Goal: Task Accomplishment & Management: Complete application form

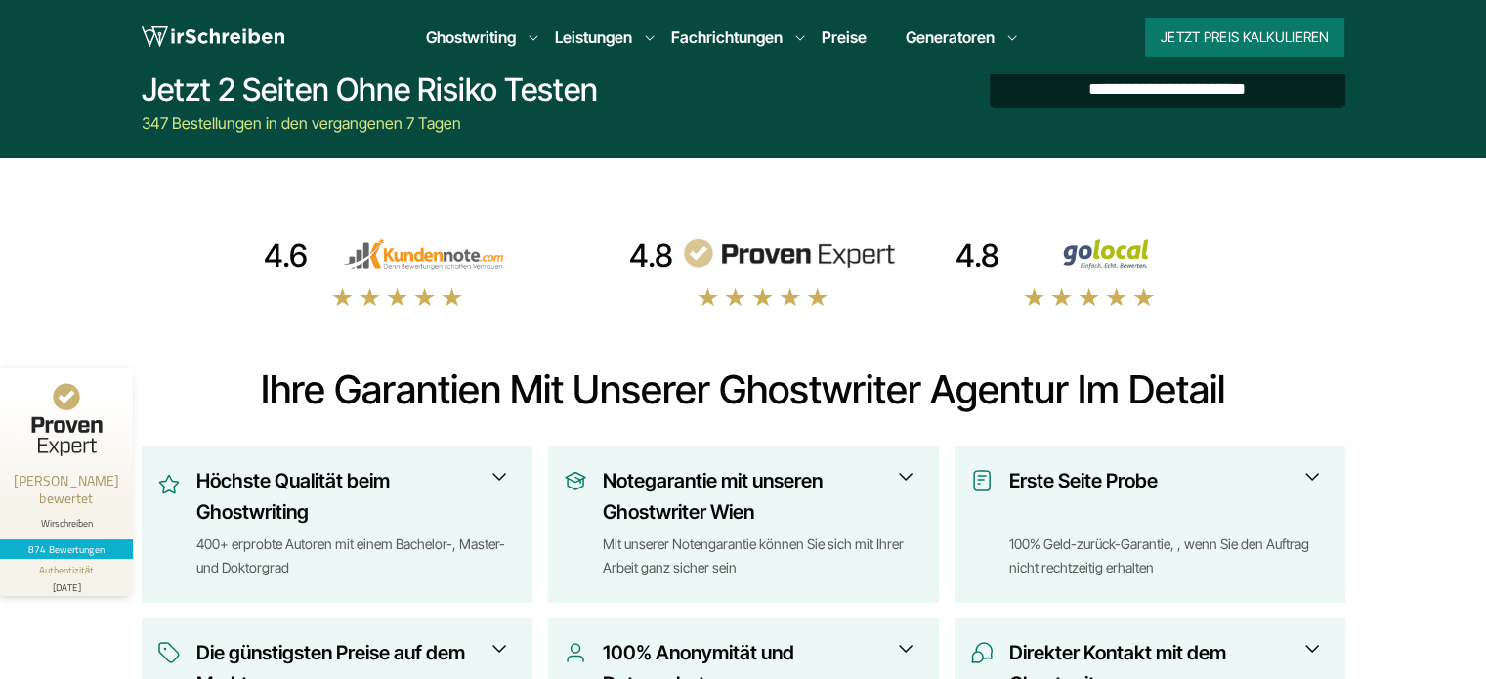
click at [1208, 84] on input "**********" at bounding box center [1168, 88] width 356 height 39
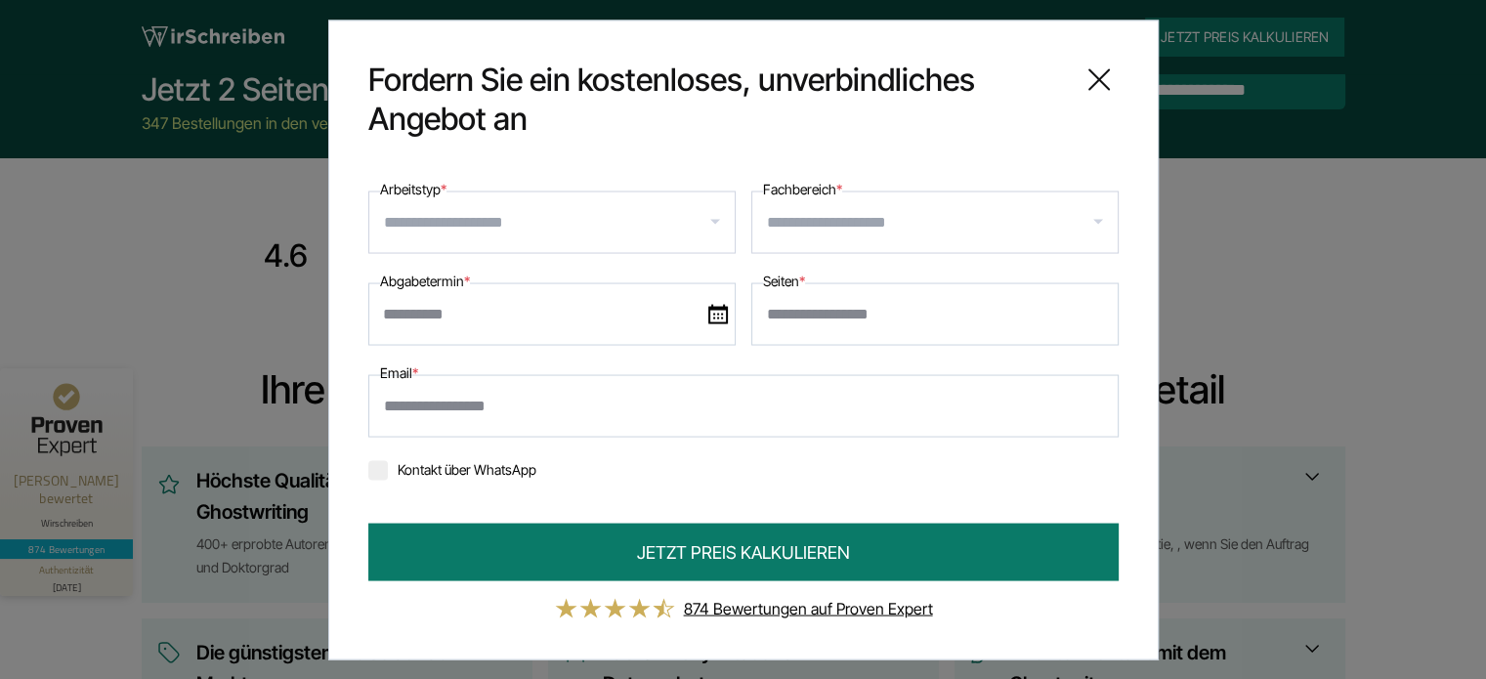
click at [422, 235] on input "Arbeitstyp *" at bounding box center [559, 221] width 351 height 31
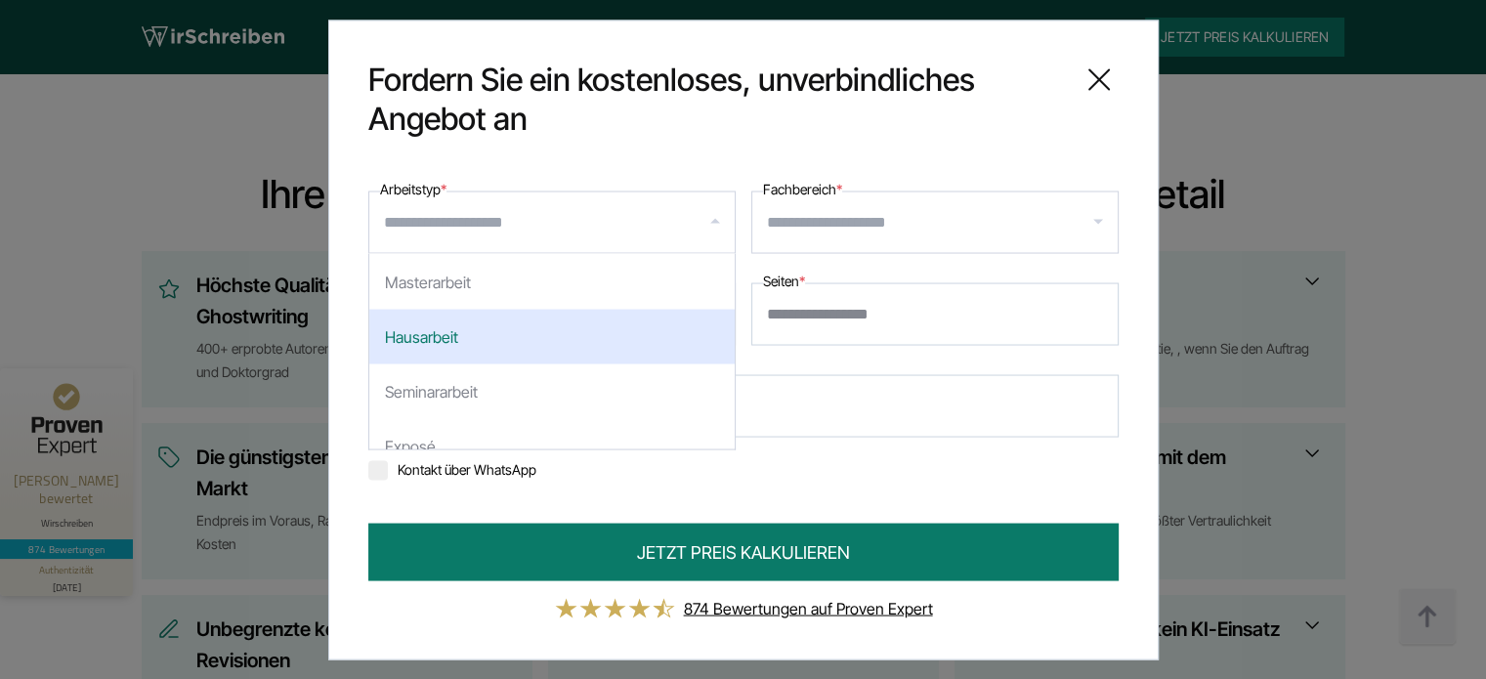
scroll to position [98, 0]
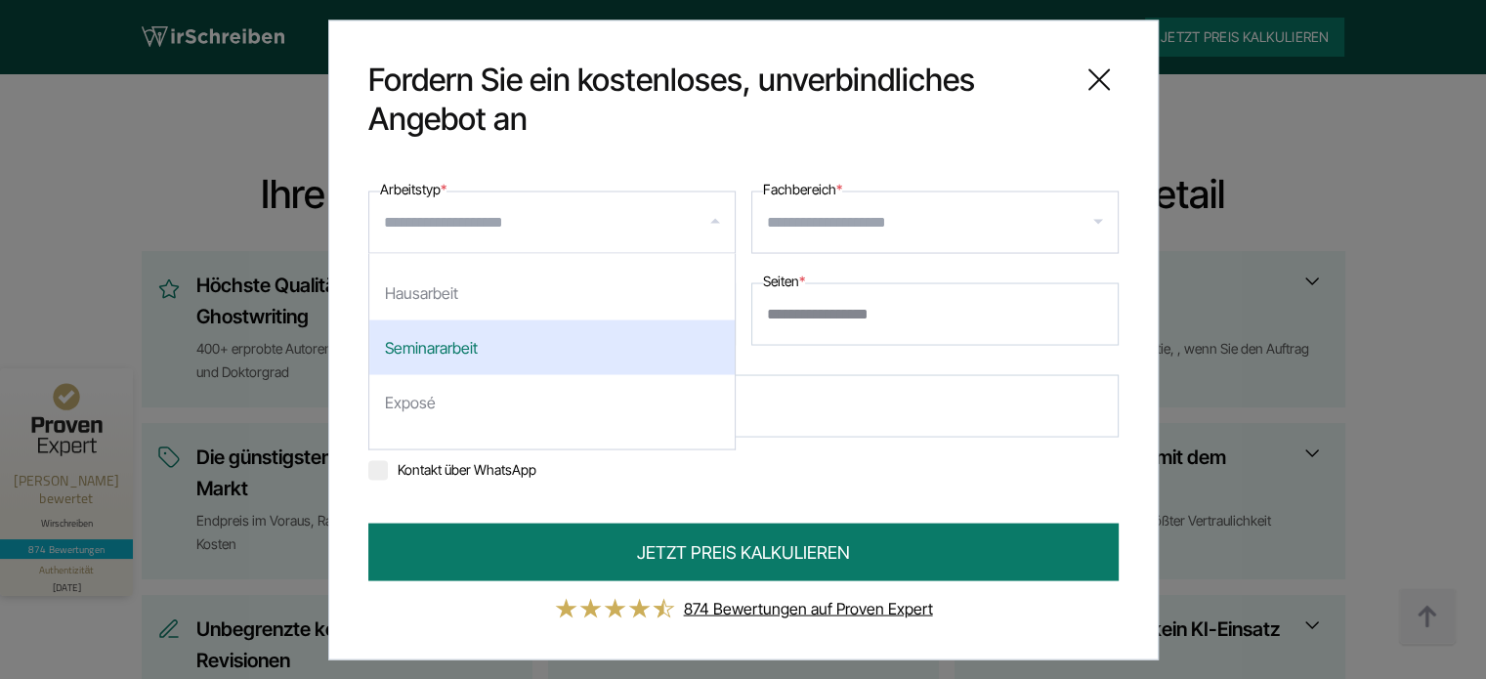
click at [459, 356] on div "Seminararbeit" at bounding box center [551, 346] width 365 height 55
select select "**"
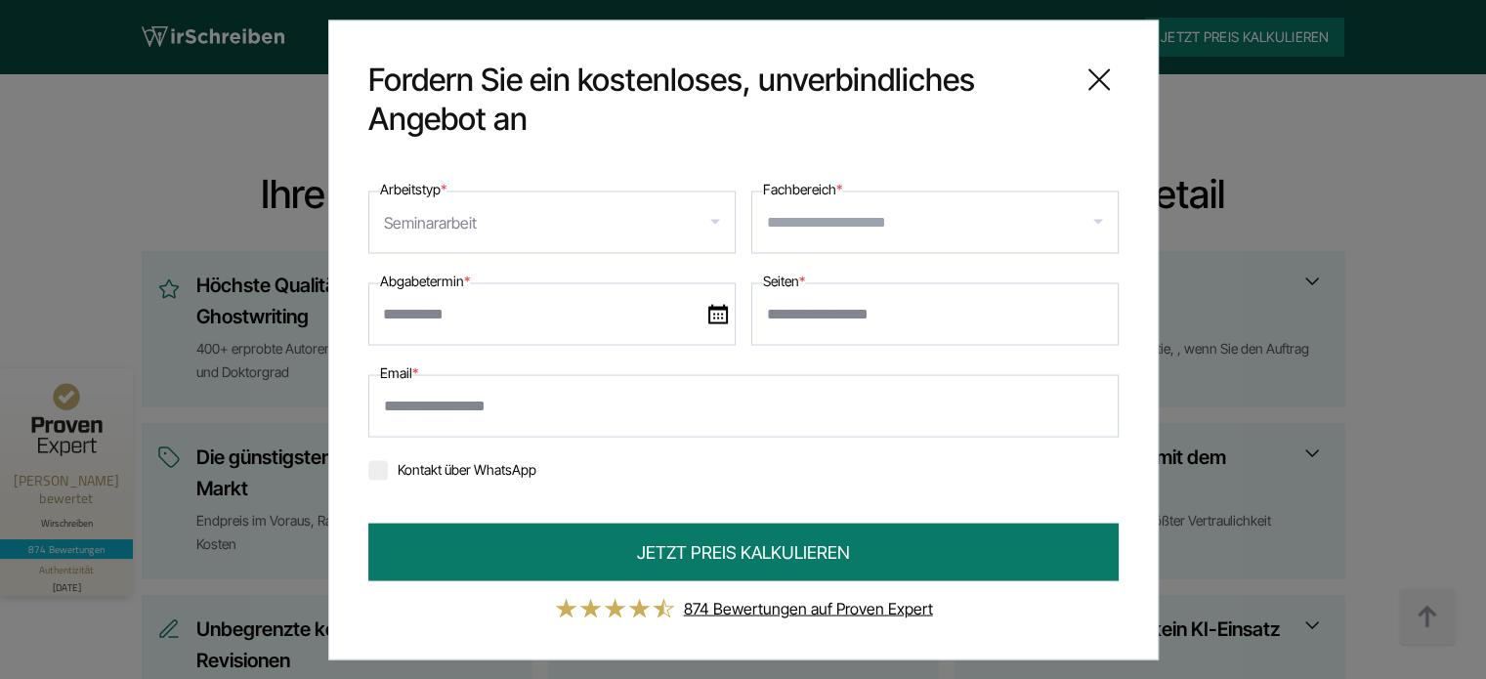
click at [845, 222] on input "Fachbereich *" at bounding box center [942, 221] width 351 height 31
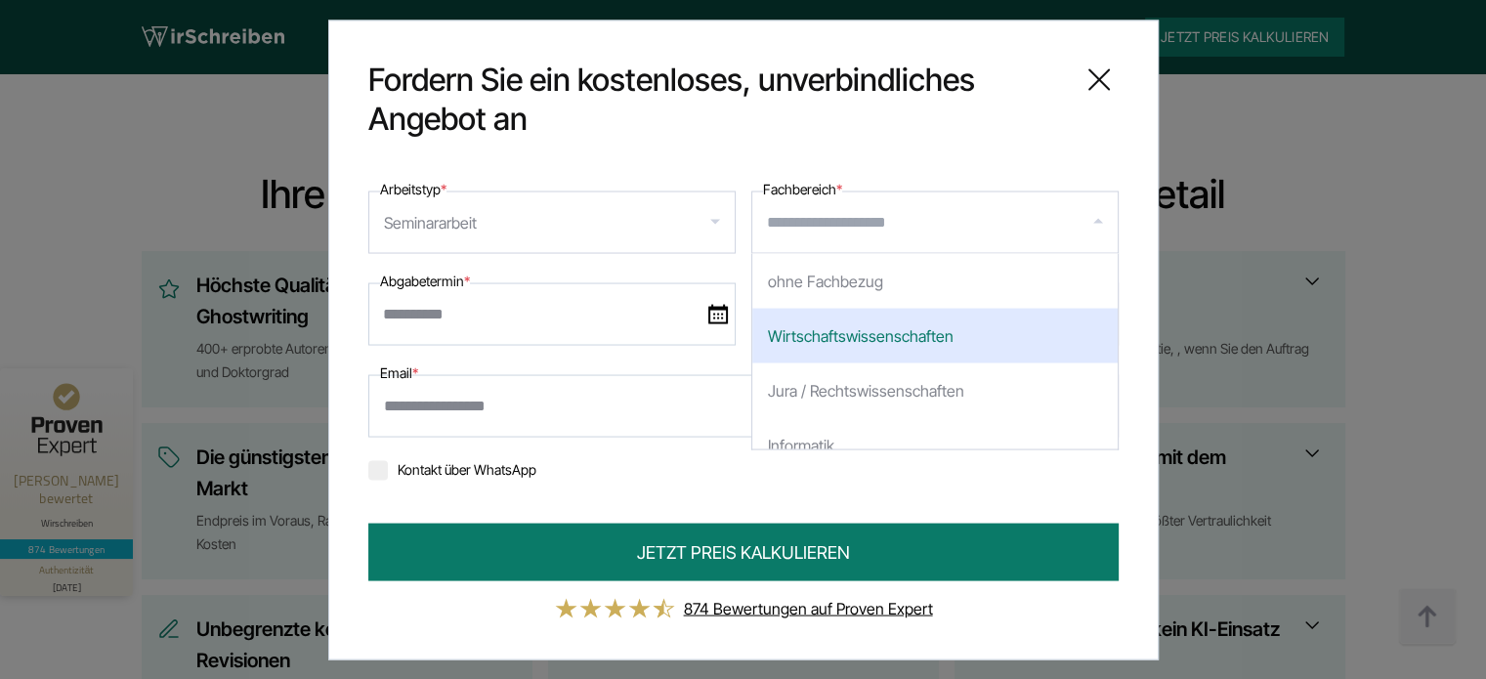
click at [817, 325] on div "Wirtschaftswissenschaften" at bounding box center [934, 335] width 365 height 55
select select "*"
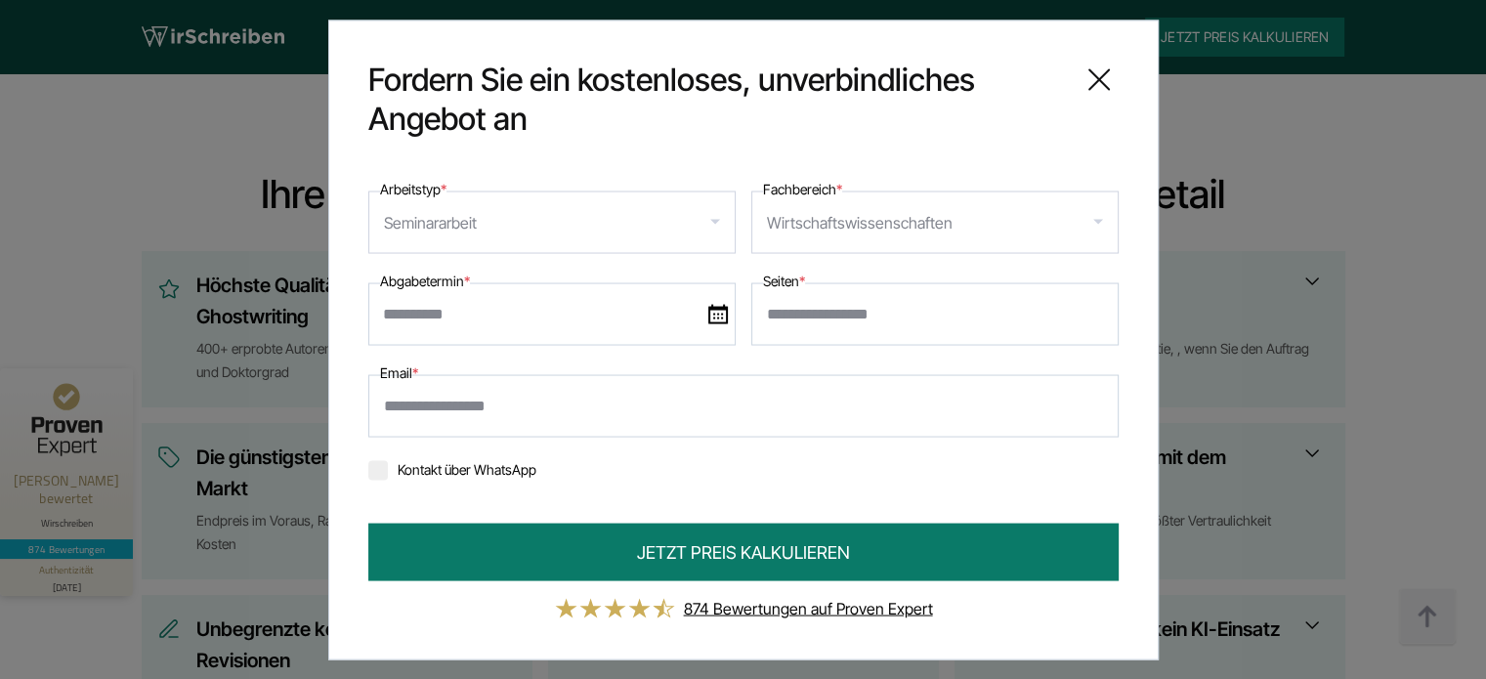
click at [452, 304] on input "text" at bounding box center [551, 313] width 367 height 63
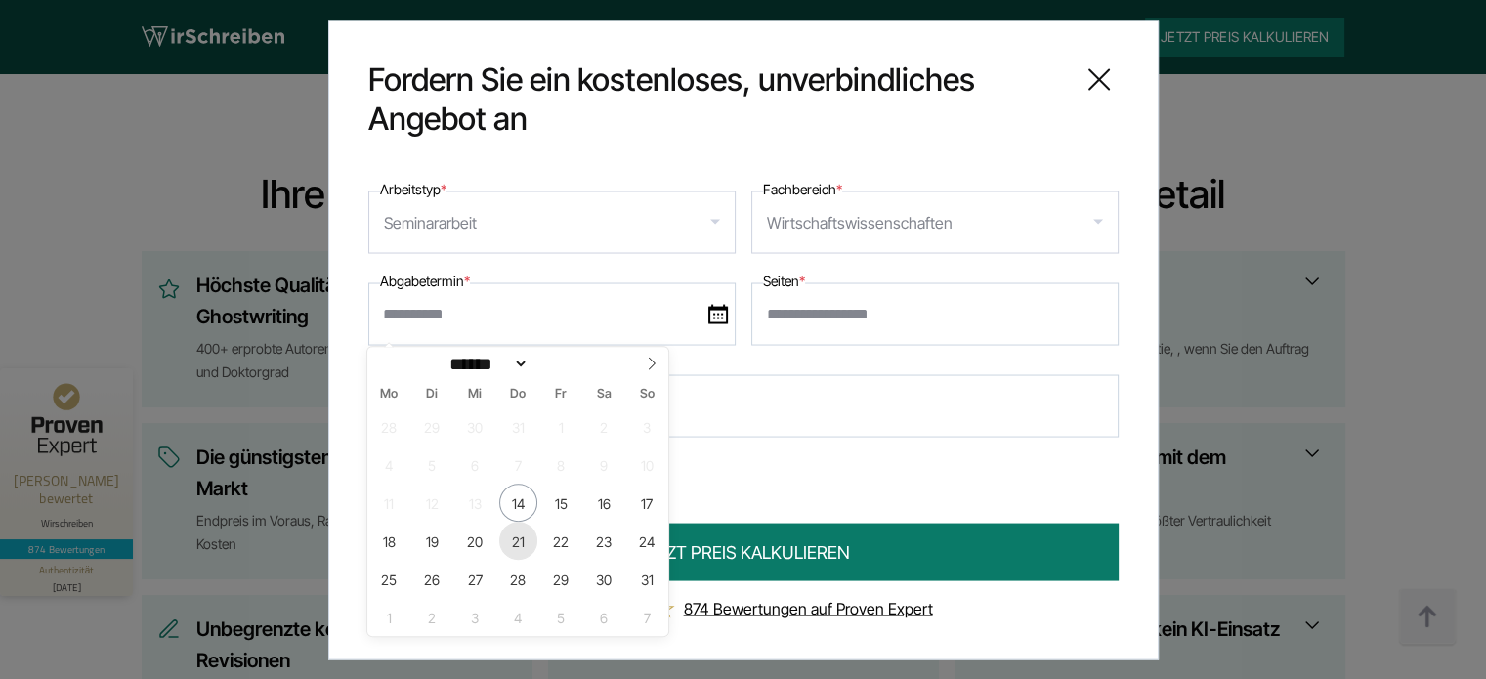
click at [522, 546] on span "21" at bounding box center [518, 541] width 38 height 38
type input "**********"
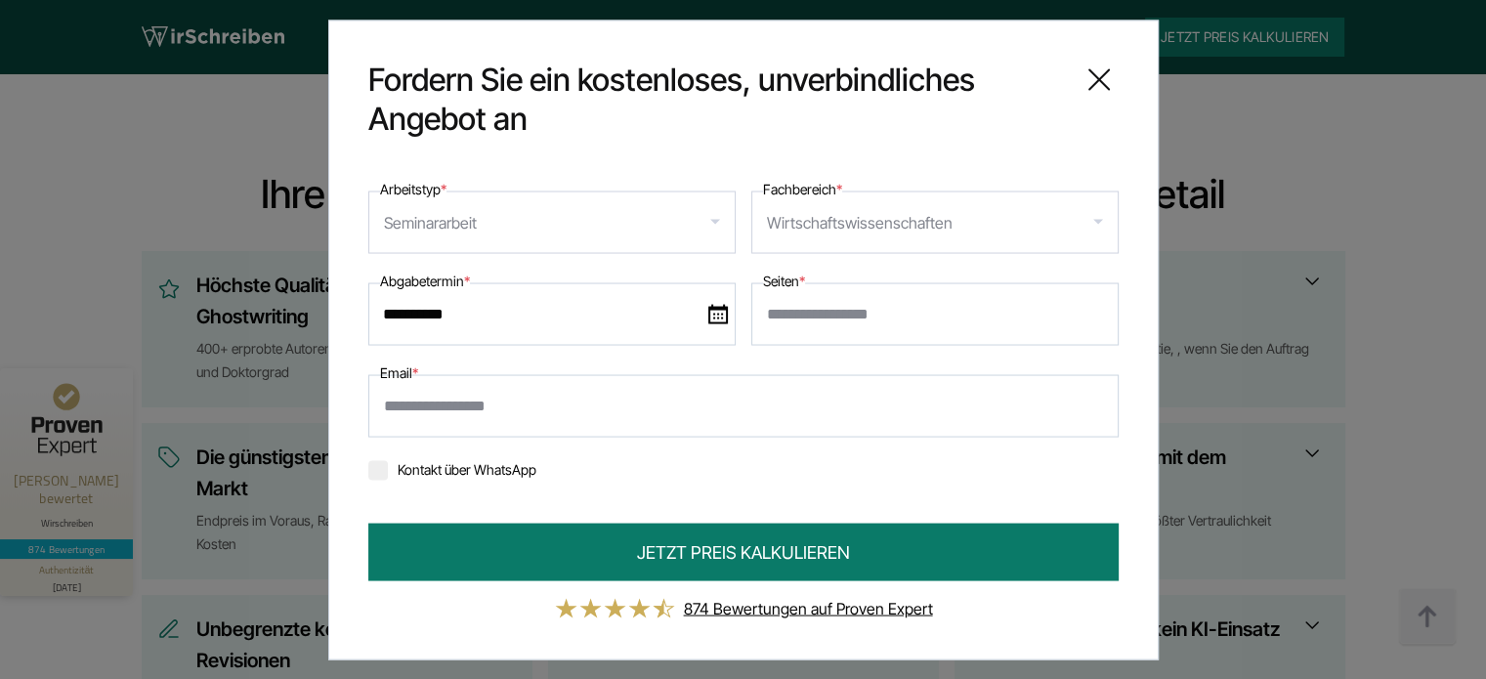
click at [820, 299] on input "Seiten *" at bounding box center [934, 313] width 367 height 63
type input "*"
click at [488, 417] on input "Email *" at bounding box center [743, 405] width 750 height 63
click at [426, 462] on label "Kontakt über WhatsApp" at bounding box center [452, 468] width 168 height 17
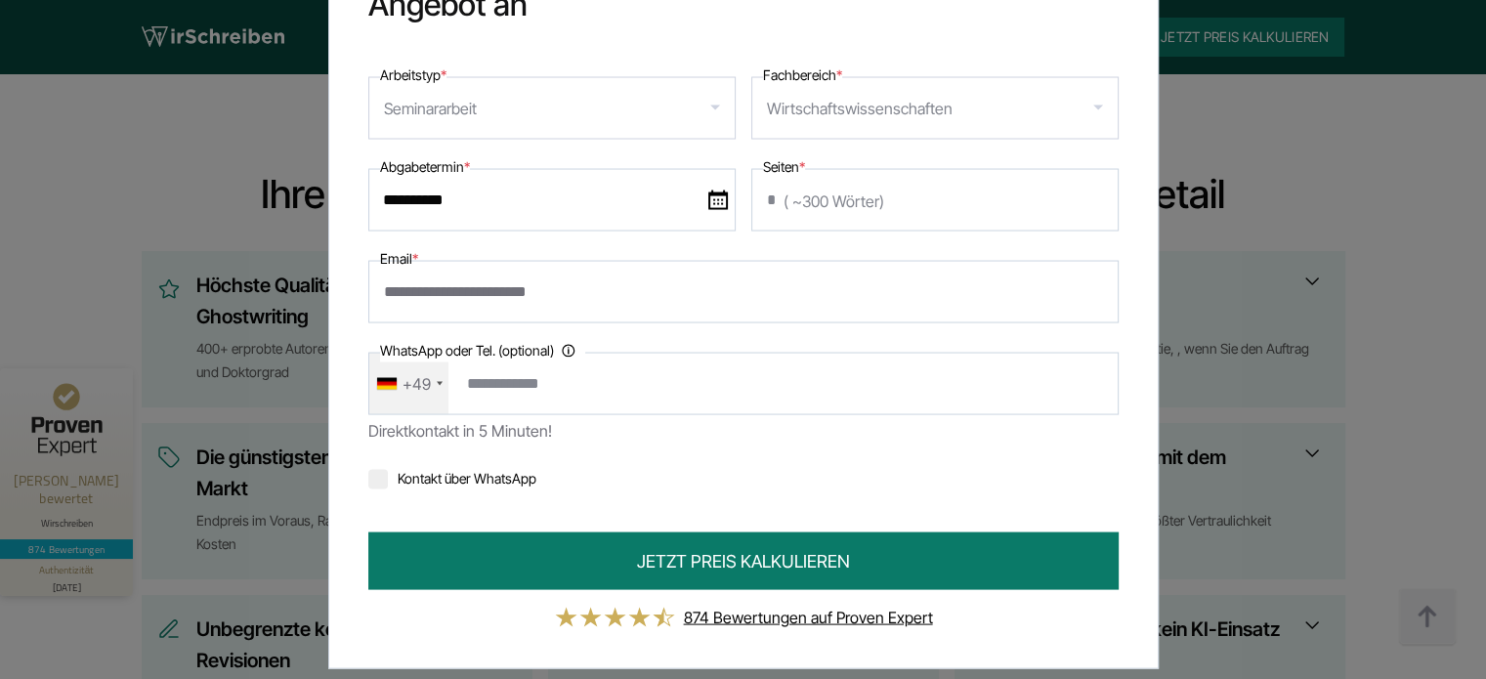
scroll to position [82, 0]
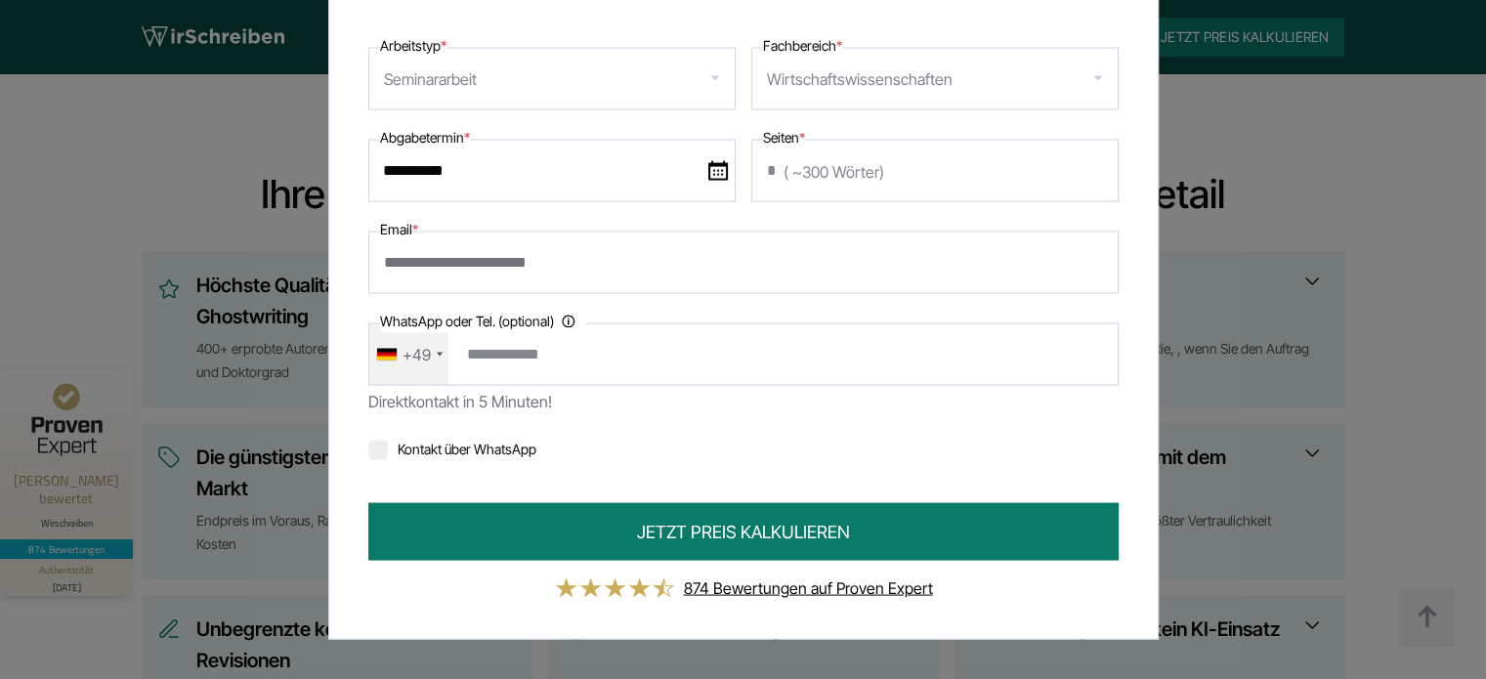
click at [390, 360] on div "+49" at bounding box center [408, 353] width 79 height 61
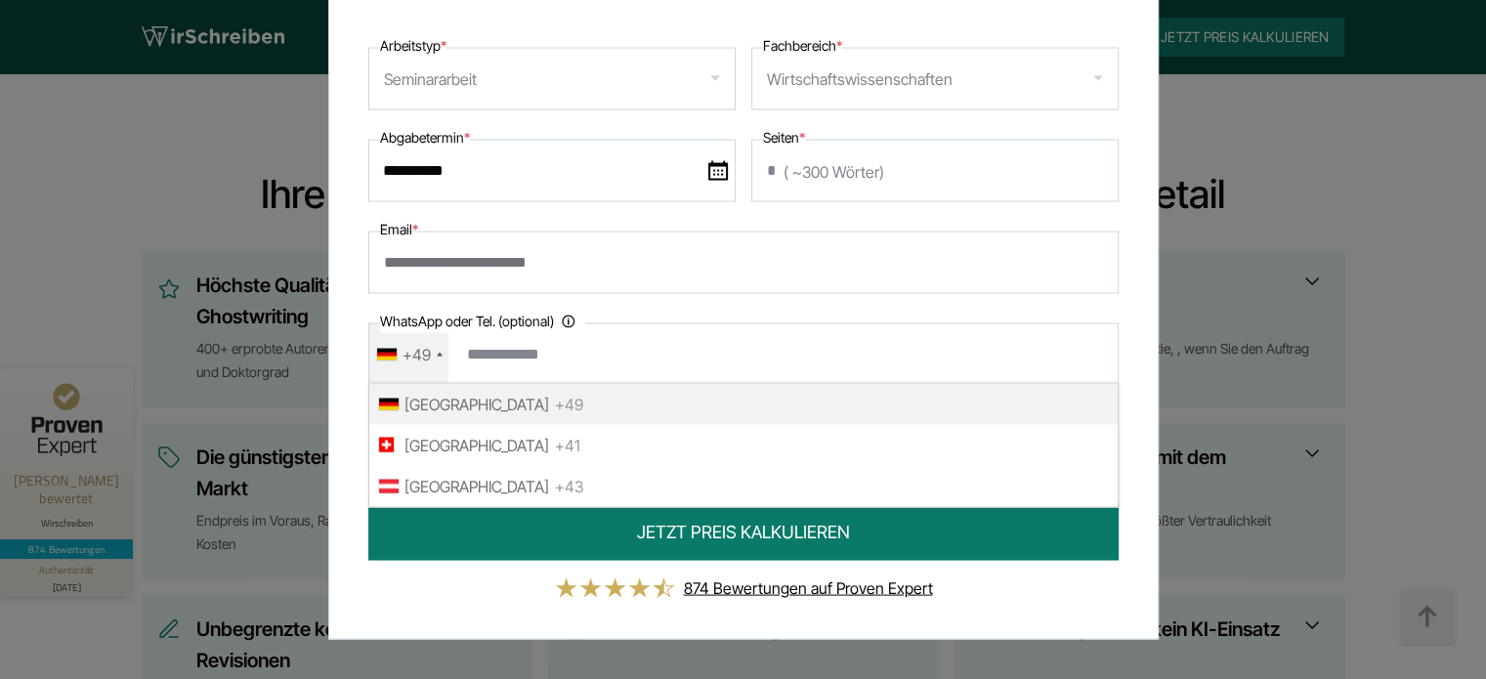
click at [615, 254] on input "**********" at bounding box center [743, 262] width 750 height 63
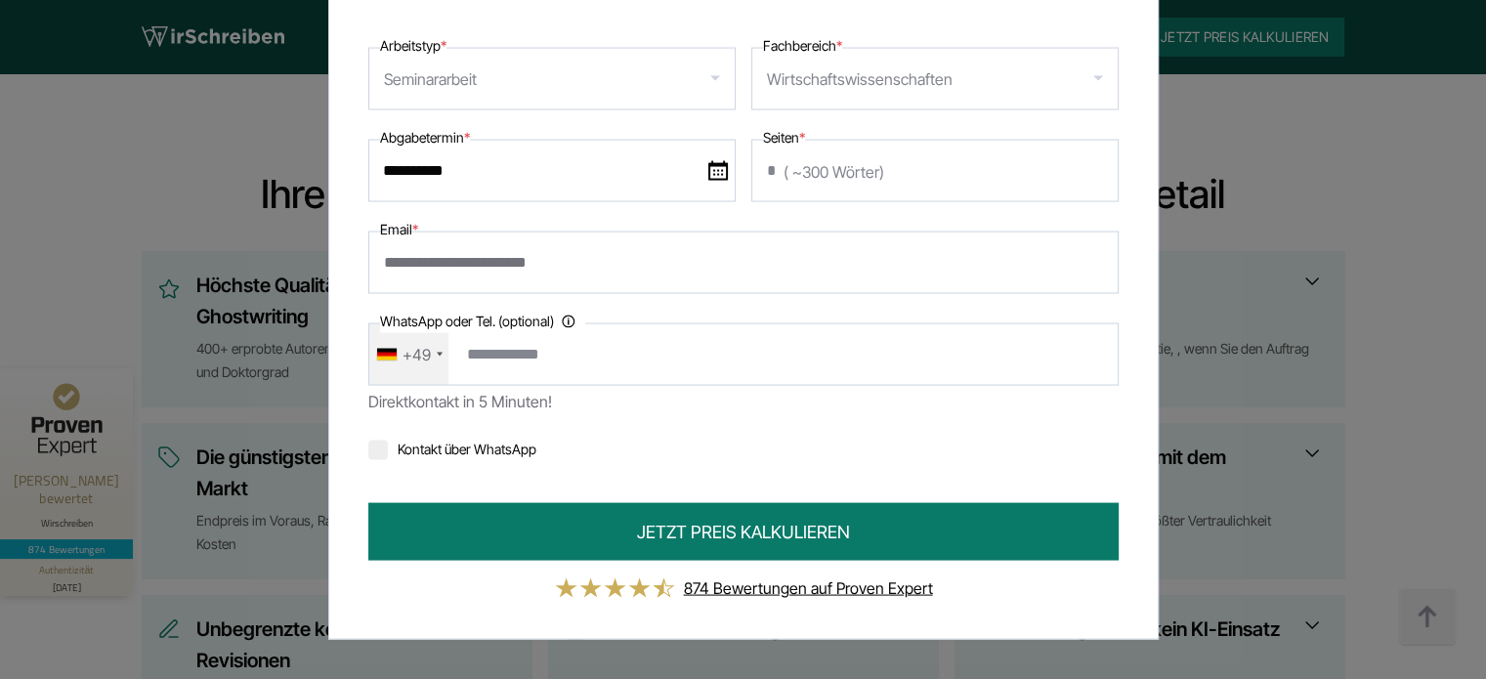
type input "**********"
click at [409, 358] on div "+49" at bounding box center [417, 353] width 28 height 31
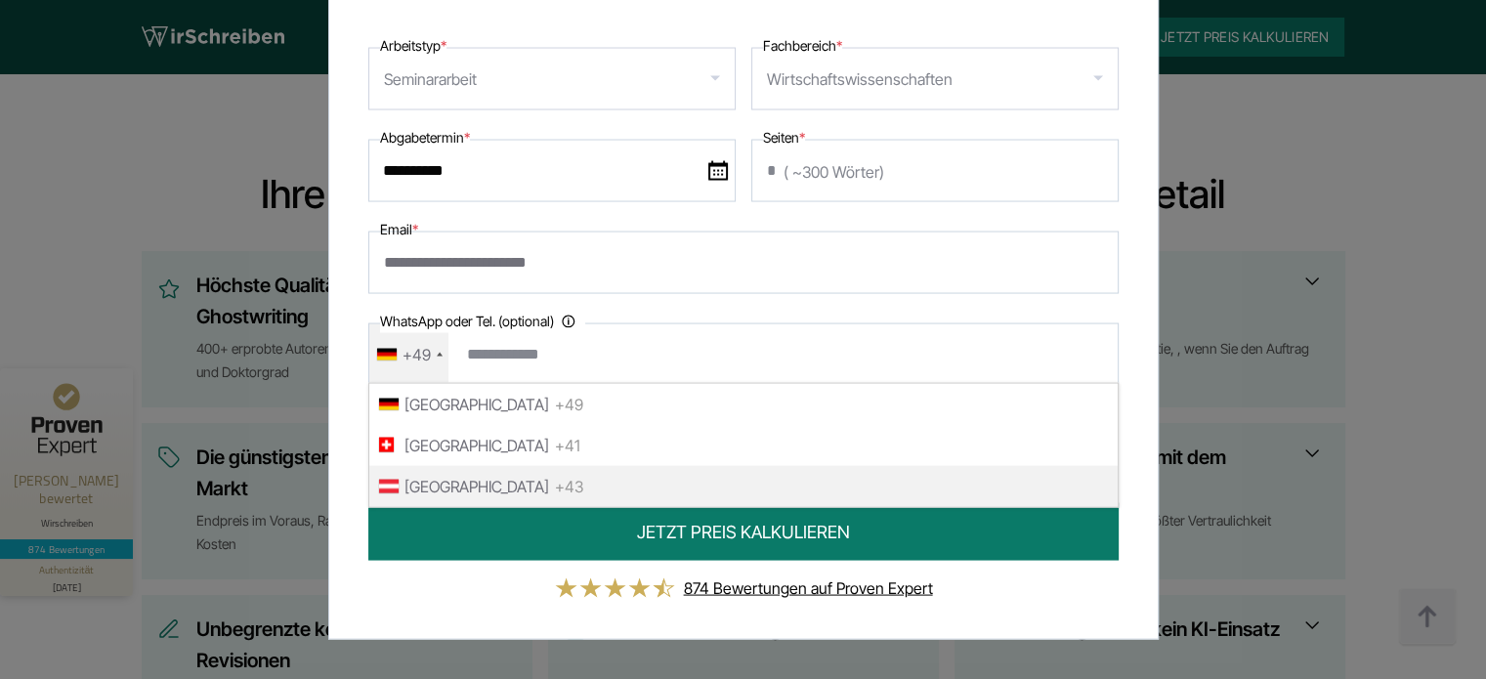
click at [426, 481] on span "[GEOGRAPHIC_DATA]" at bounding box center [476, 485] width 145 height 31
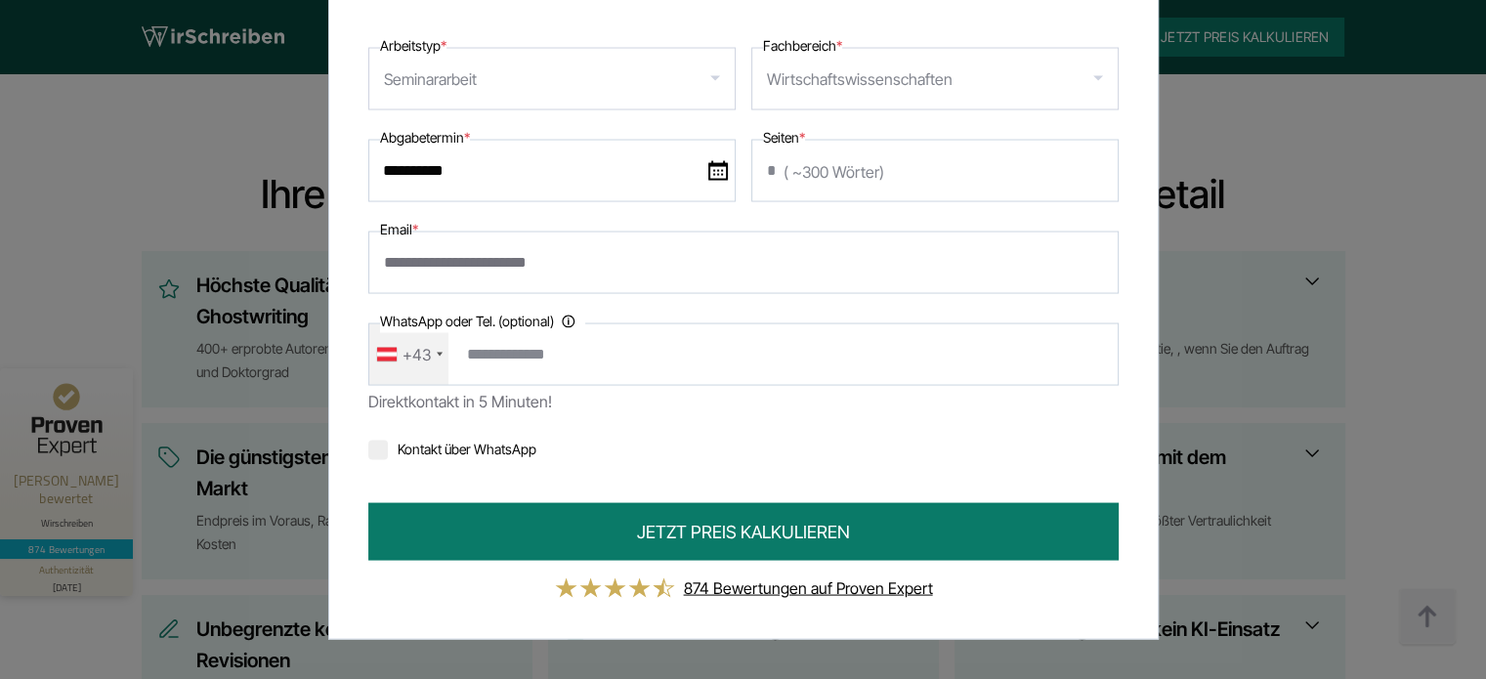
type input "**********"
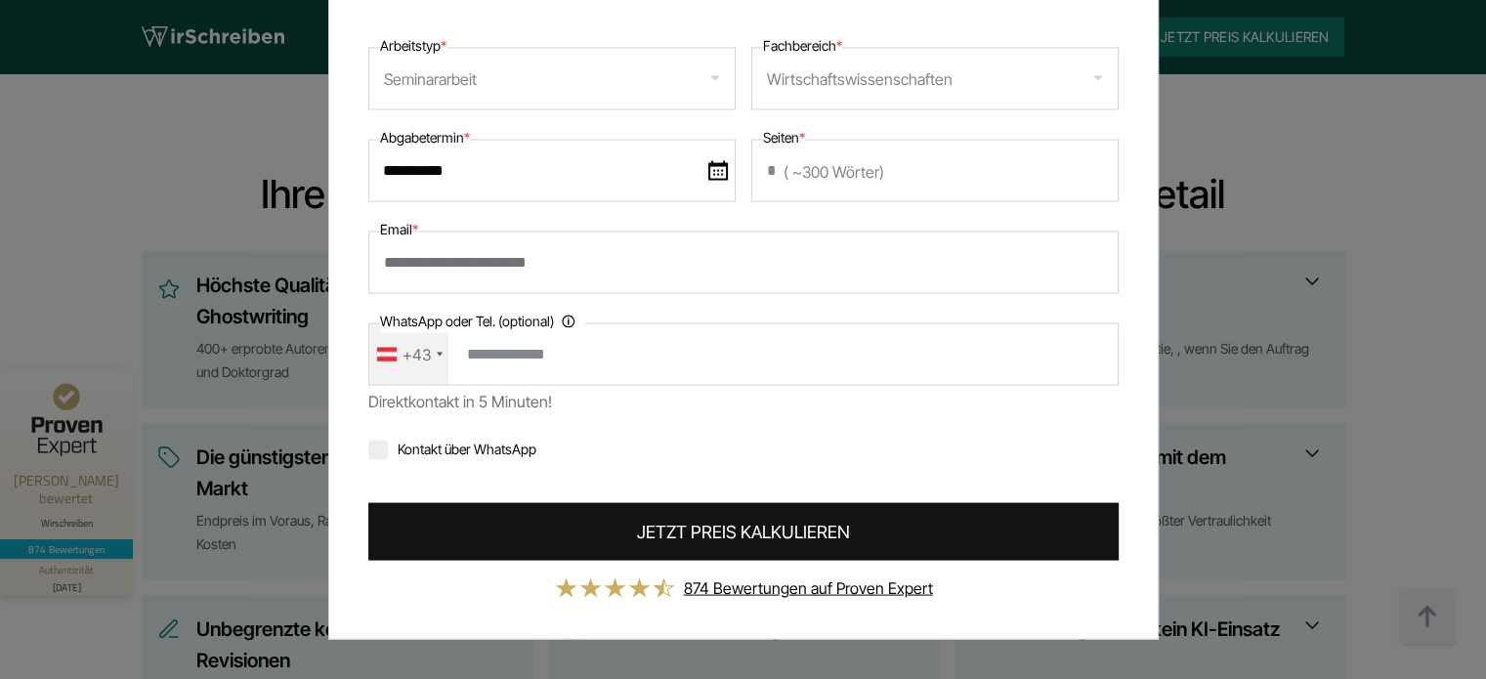
click at [751, 532] on span "JETZT PREIS KALKULIEREN" at bounding box center [743, 531] width 213 height 26
type input "**********"
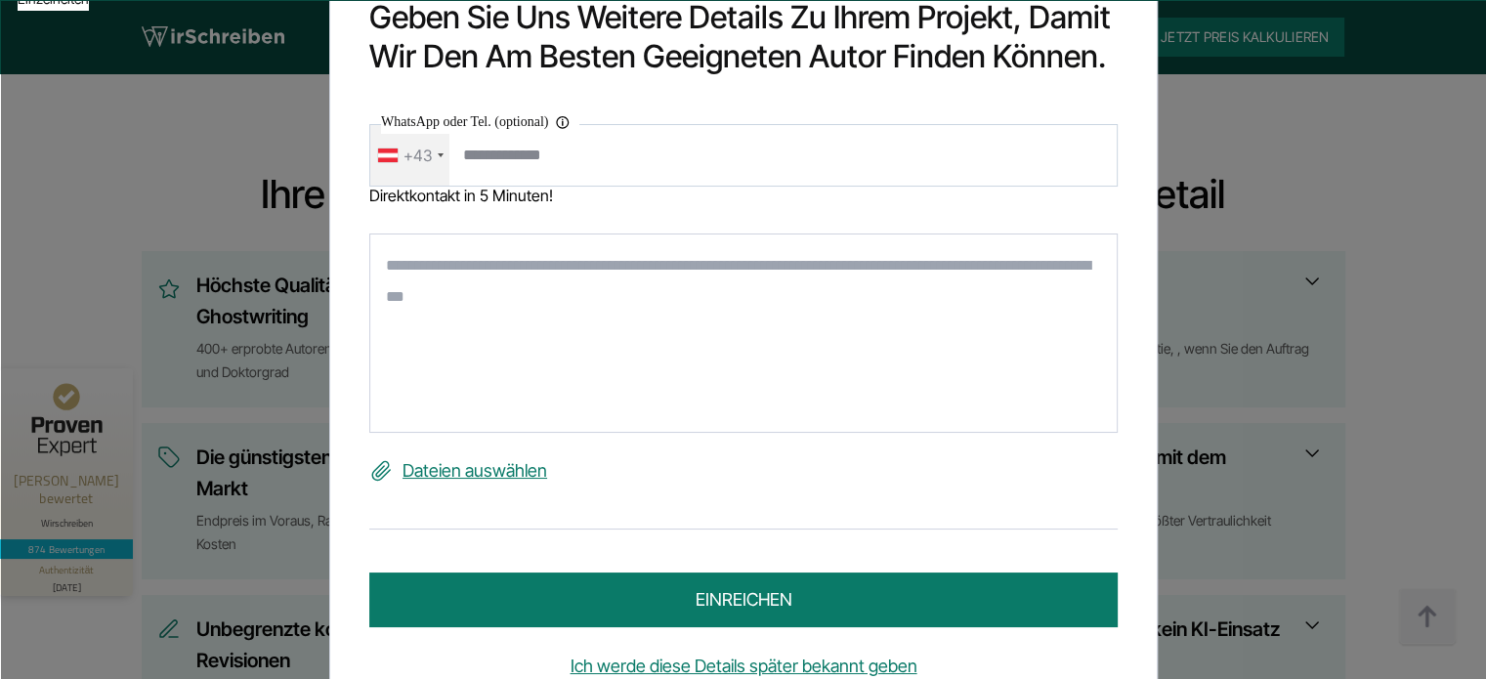
drag, startPoint x: 553, startPoint y: 263, endPoint x: 552, endPoint y: 309, distance: 45.9
click at [552, 304] on textarea at bounding box center [743, 332] width 748 height 199
click at [552, 309] on textarea at bounding box center [743, 332] width 748 height 199
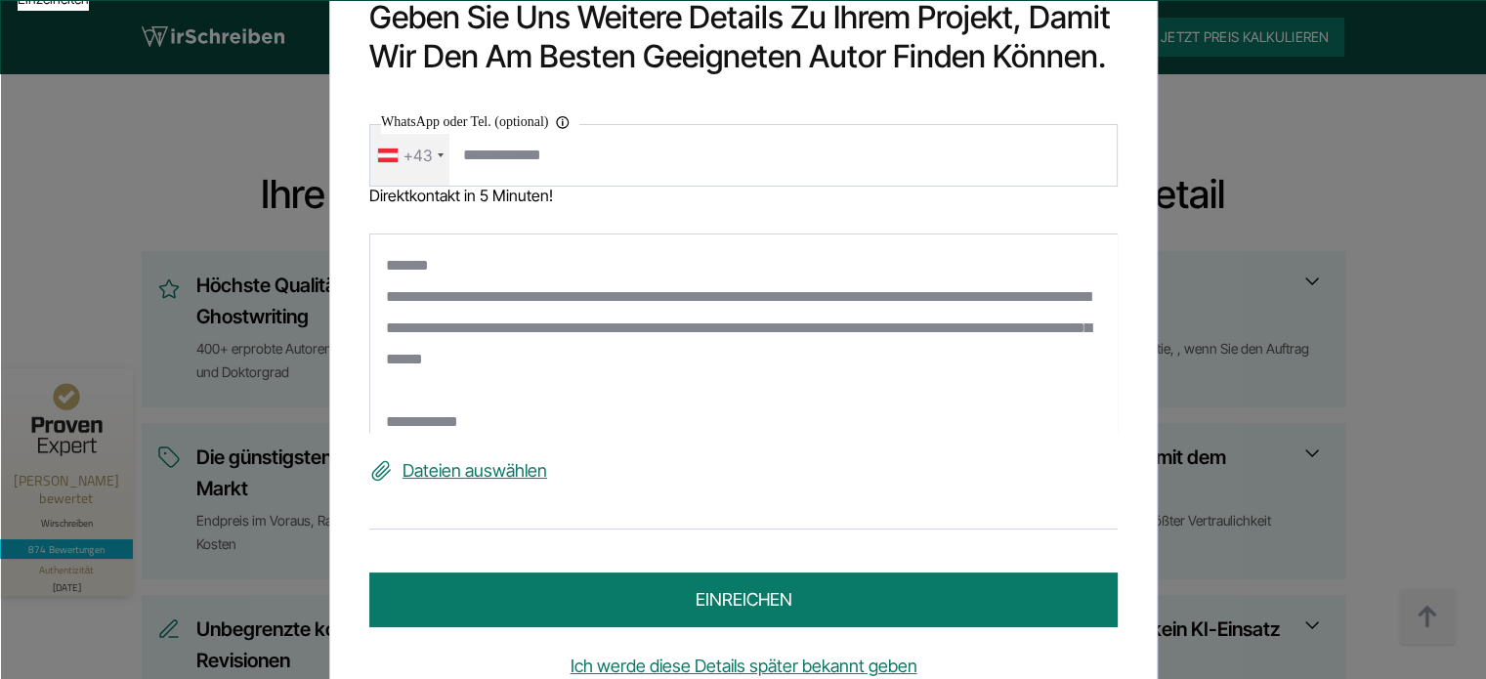
type textarea "**********"
click at [449, 476] on label "Dateien auswählen" at bounding box center [743, 470] width 748 height 31
click at [0, 0] on input "Dateien auswählen" at bounding box center [0, 0] width 0 height 0
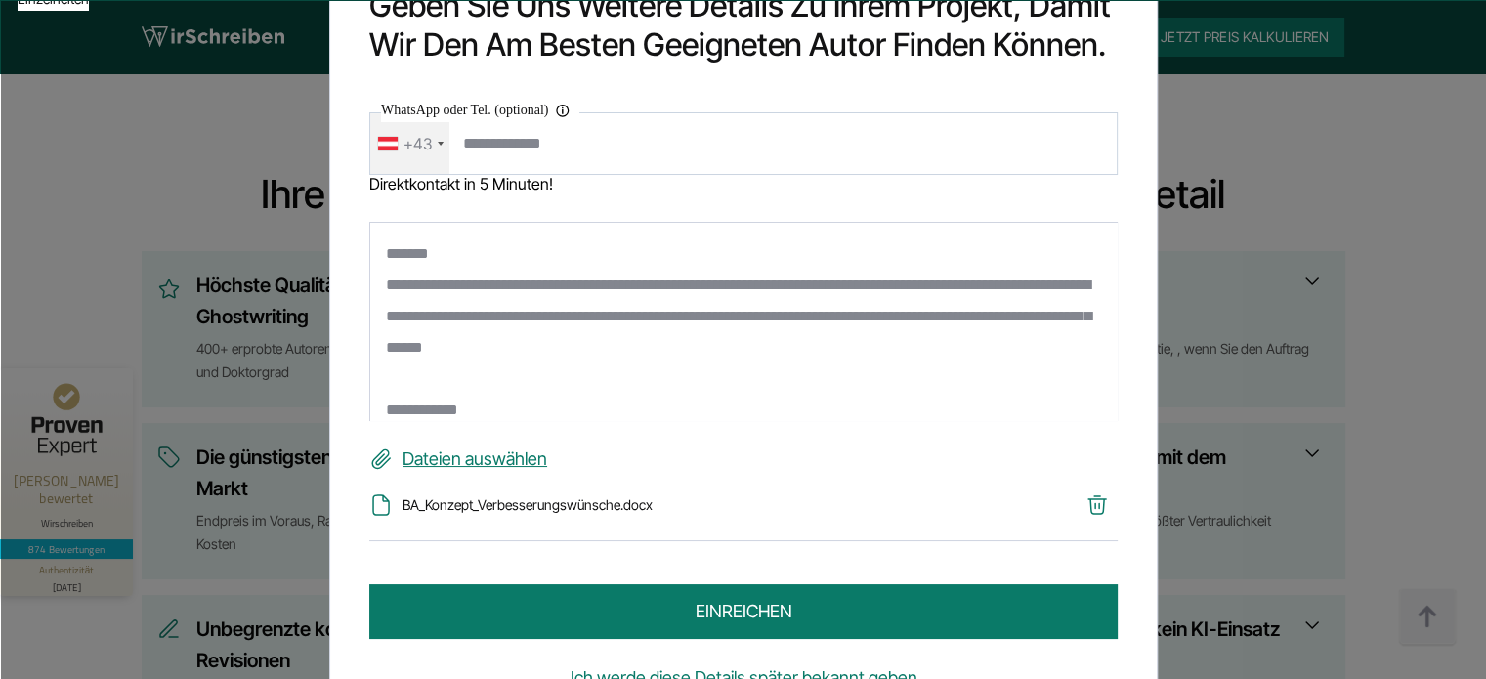
scroll to position [21, 0]
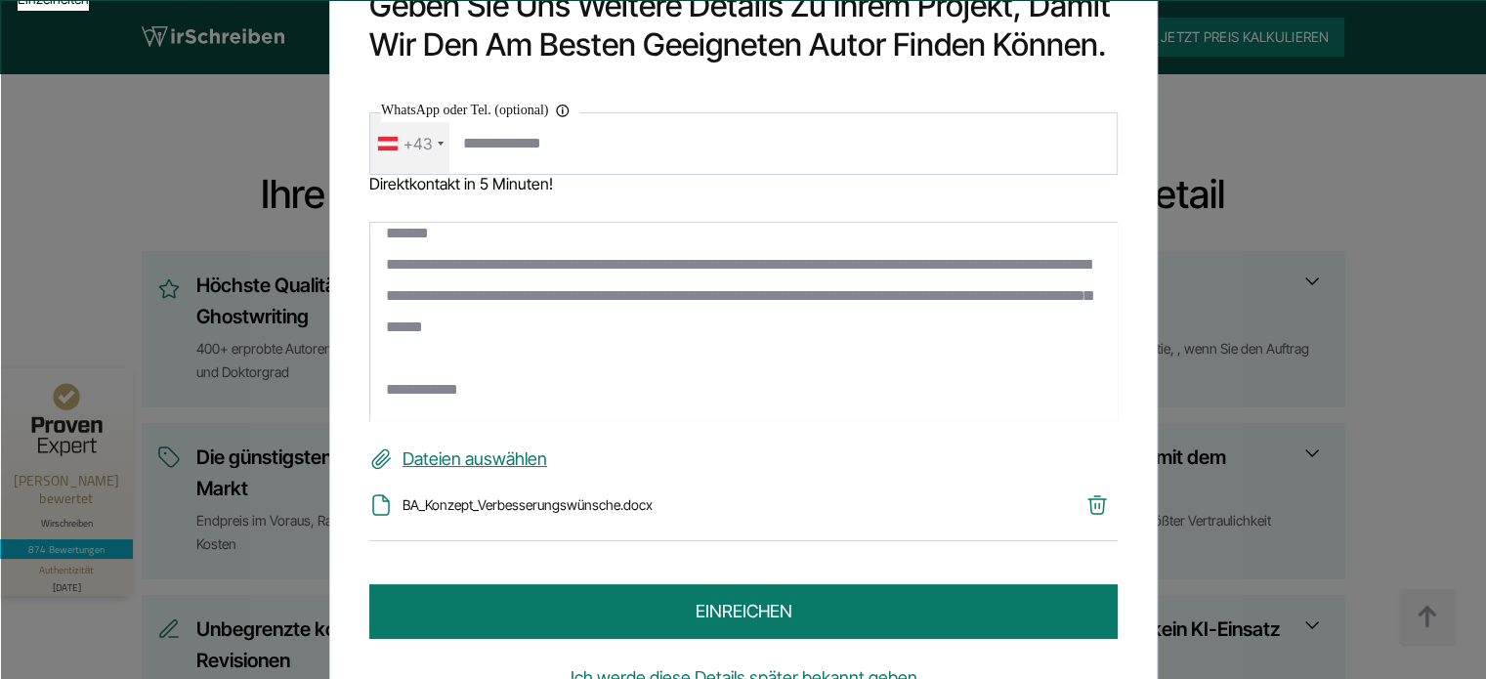
click at [553, 518] on div "BA_Konzept_Verbesserungswünsche.docx" at bounding box center [743, 507] width 748 height 67
click at [567, 507] on li "BA_Konzept_Verbesserungswünsche.docx" at bounding box center [705, 504] width 673 height 23
click at [1092, 499] on icon "button" at bounding box center [1097, 505] width 18 height 18
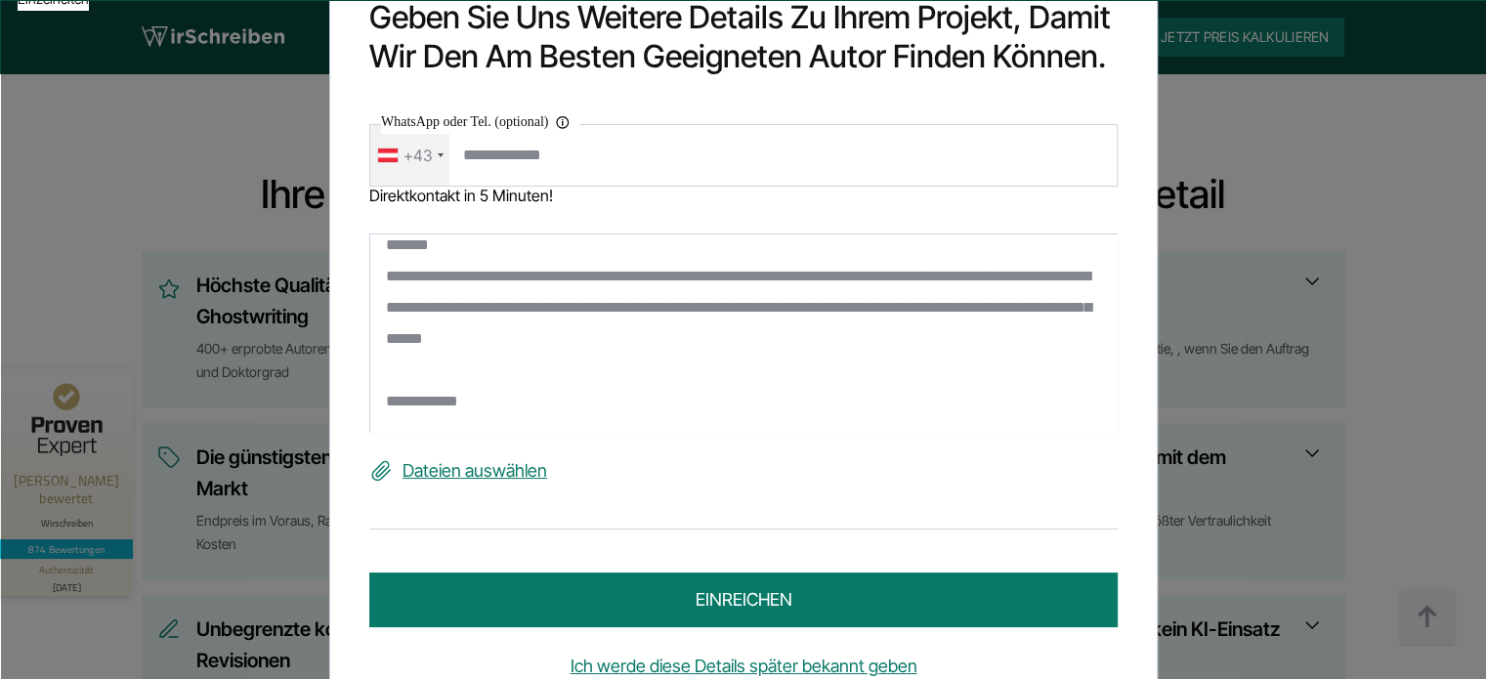
click at [477, 460] on label "Dateien auswählen" at bounding box center [743, 470] width 748 height 31
click at [0, 0] on input "Dateien auswählen" at bounding box center [0, 0] width 0 height 0
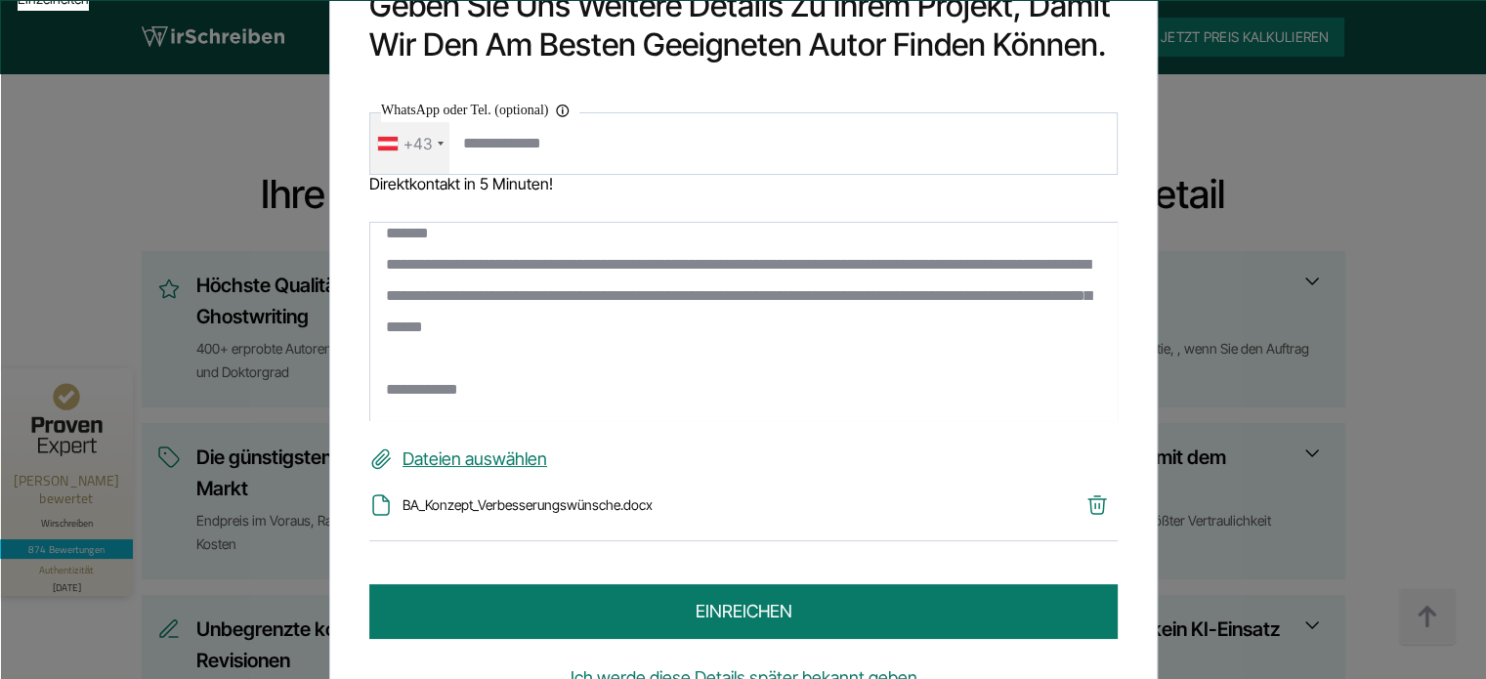
click at [709, 612] on button "einreichen" at bounding box center [743, 611] width 748 height 55
click at [707, 614] on button "einreichen" at bounding box center [743, 611] width 748 height 55
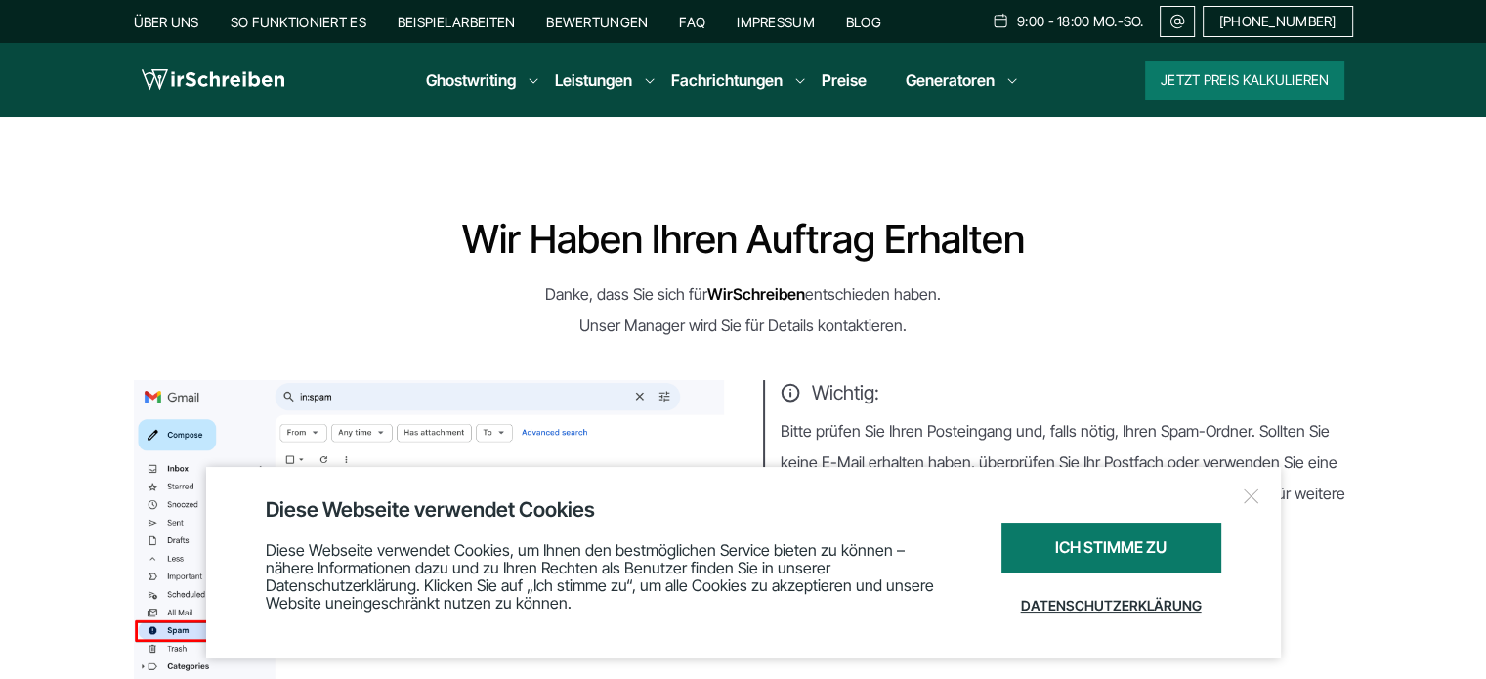
scroll to position [195, 0]
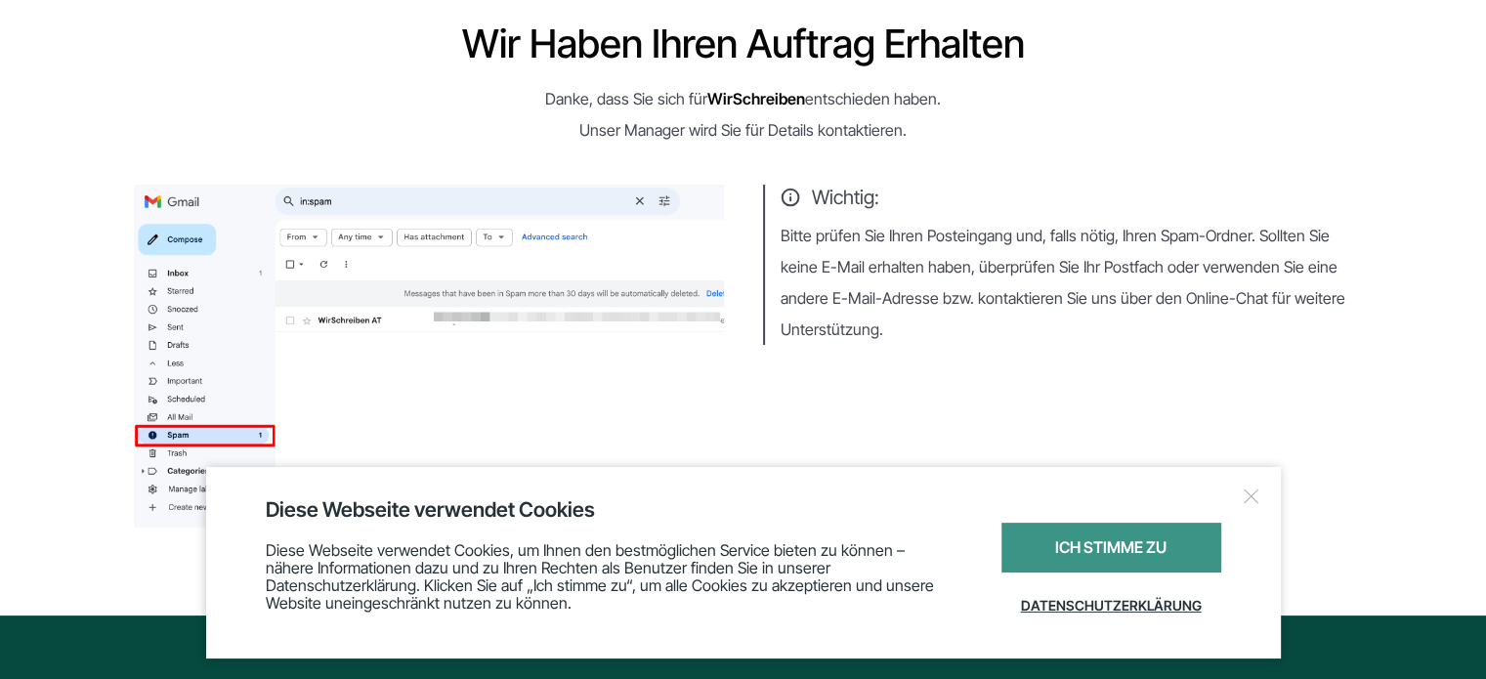
click at [1141, 554] on div "Ich stimme zu" at bounding box center [1111, 548] width 220 height 50
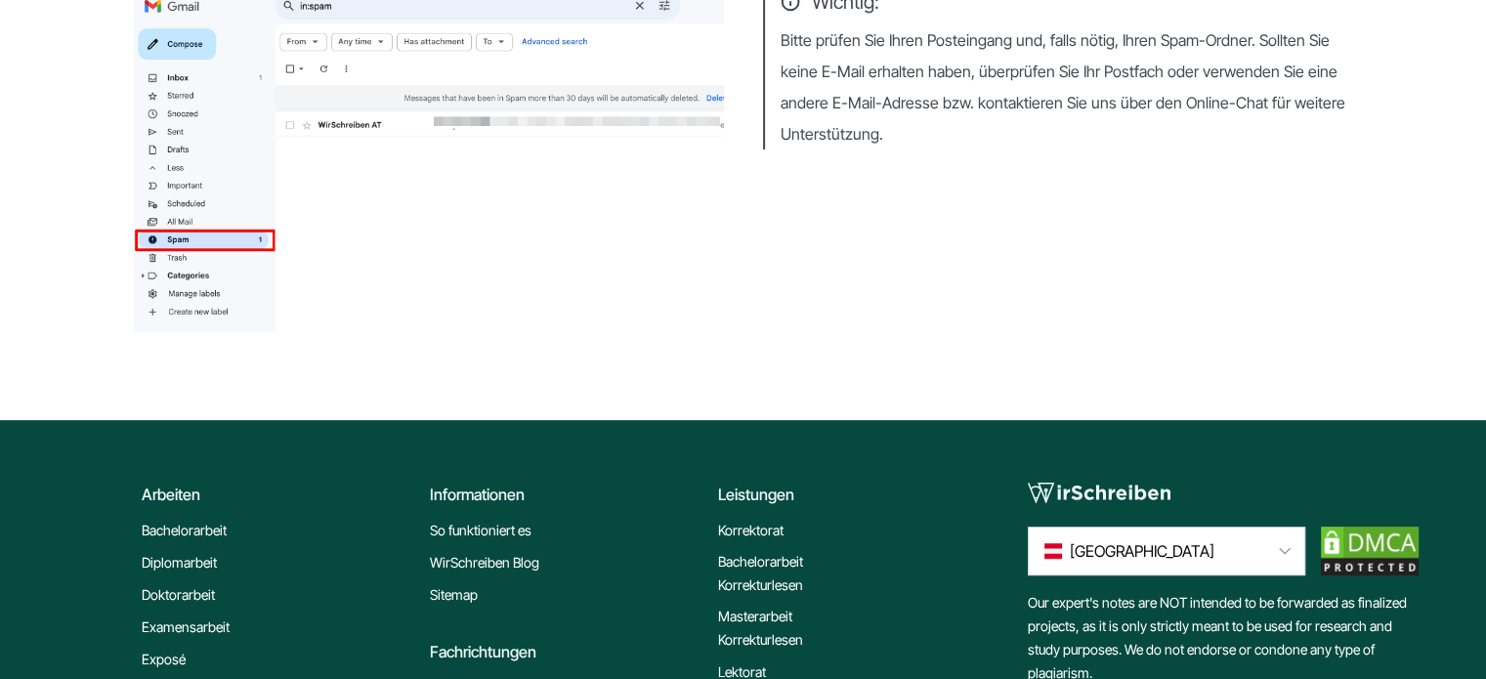
scroll to position [0, 0]
